Goal: Navigation & Orientation: Go to known website

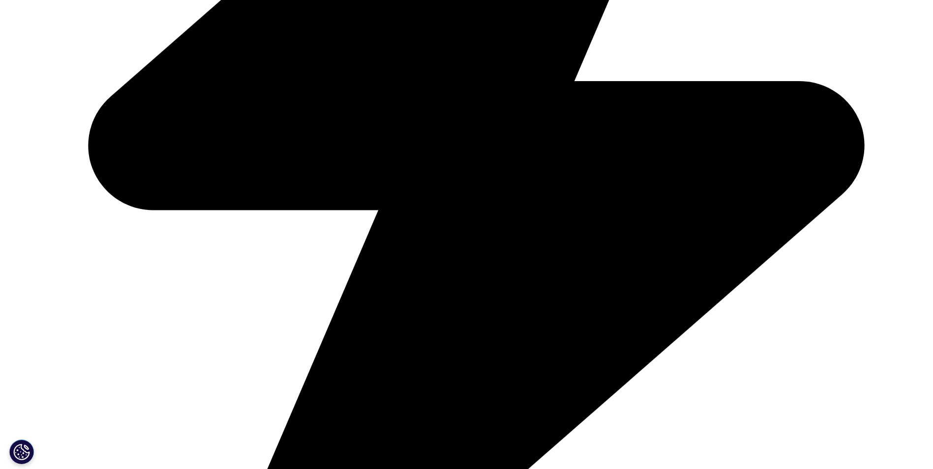
scroll to position [338, 0]
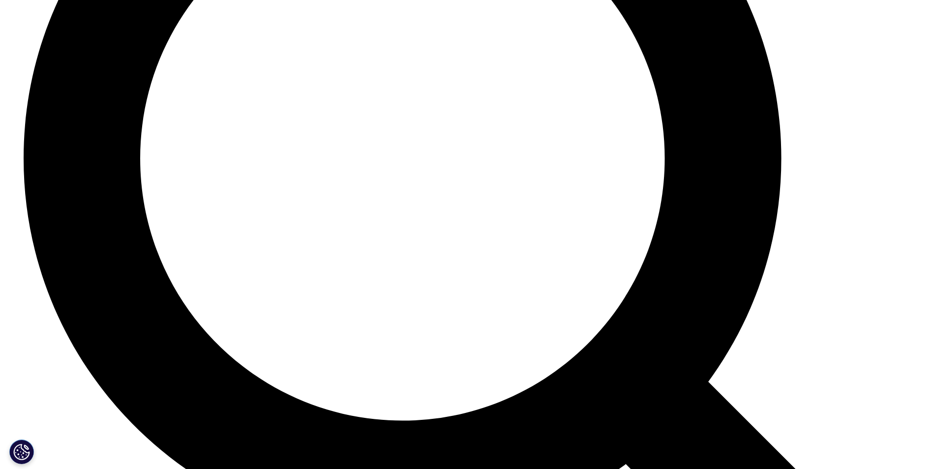
scroll to position [2719, 0]
